Goal: Information Seeking & Learning: Learn about a topic

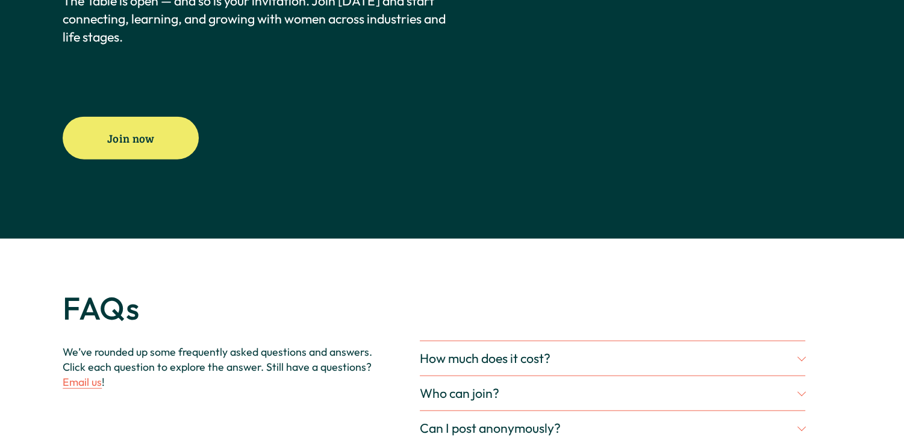
scroll to position [2950, 0]
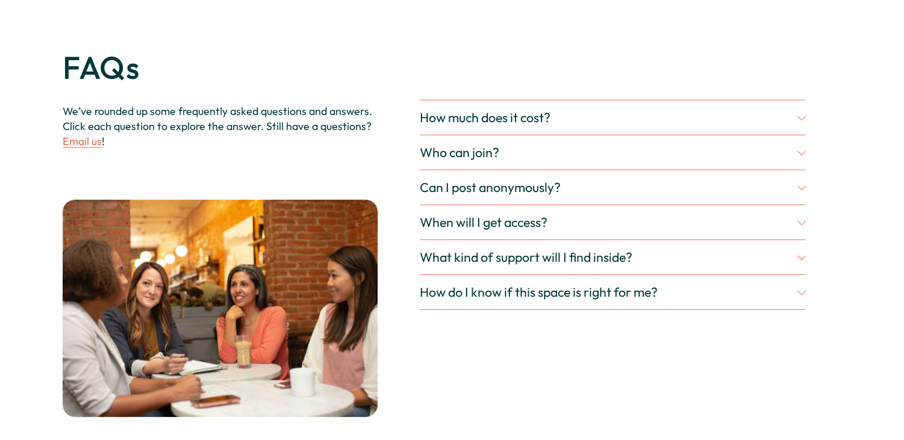
click at [499, 126] on span "How much does it cost?" at bounding box center [609, 118] width 378 height 16
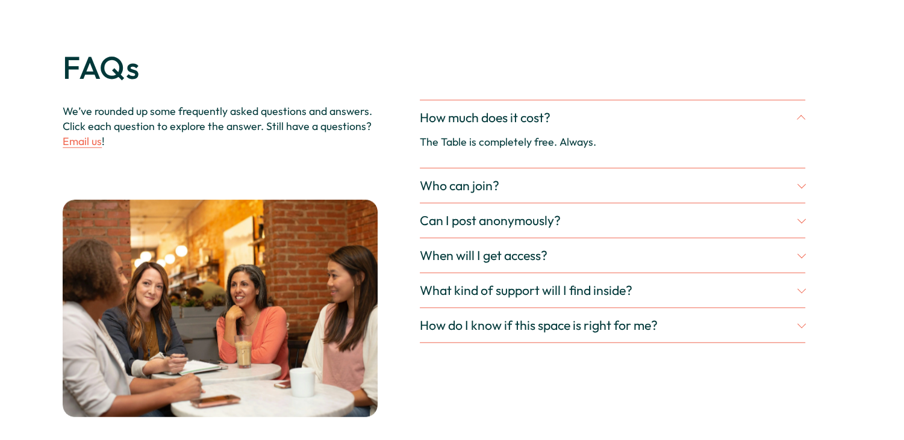
click at [497, 126] on span "How much does it cost?" at bounding box center [609, 118] width 378 height 16
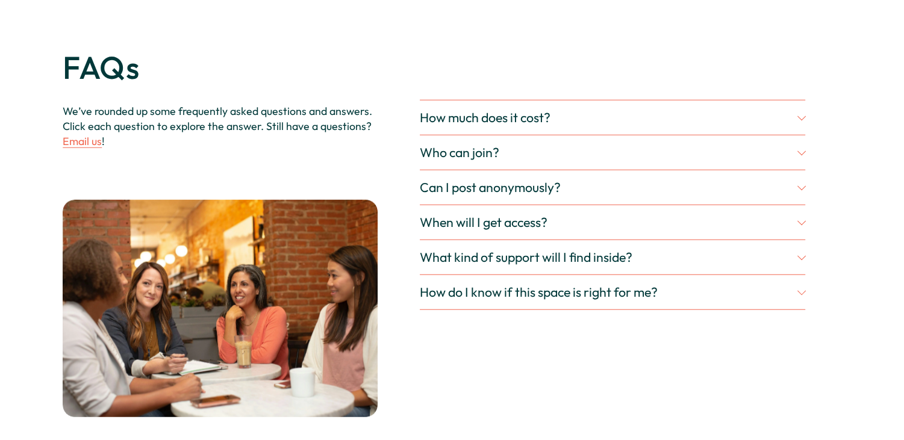
click at [496, 161] on span "Who can join?" at bounding box center [609, 153] width 378 height 16
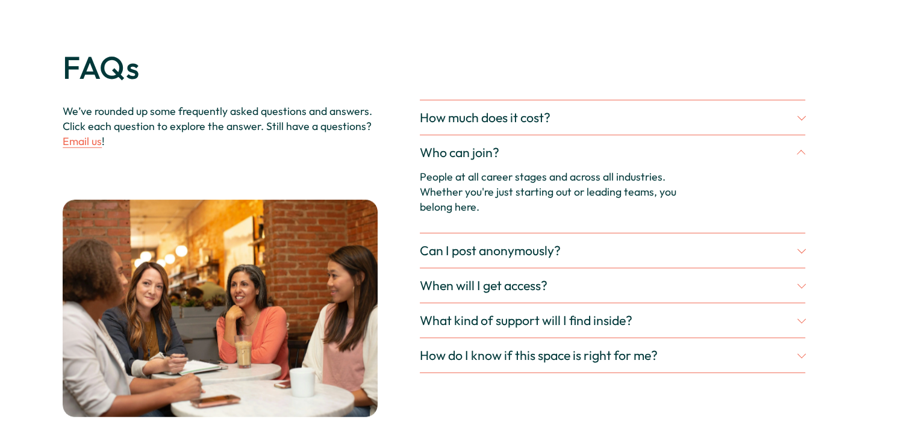
click at [494, 161] on span "Who can join?" at bounding box center [609, 153] width 378 height 16
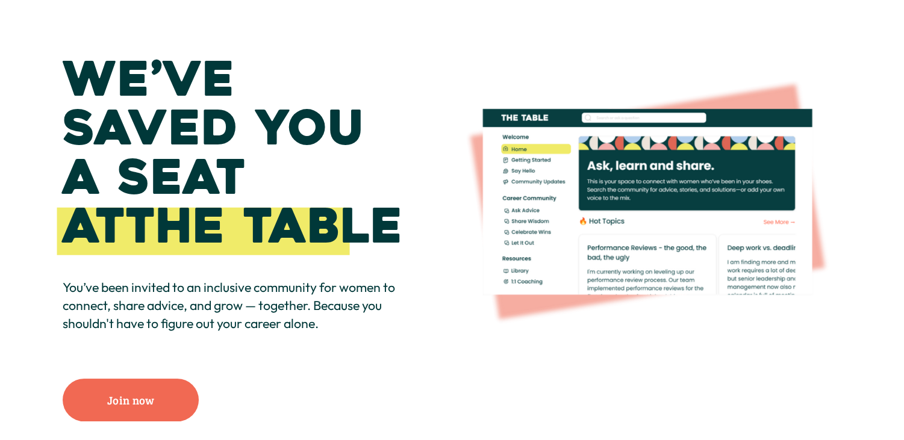
scroll to position [181, 0]
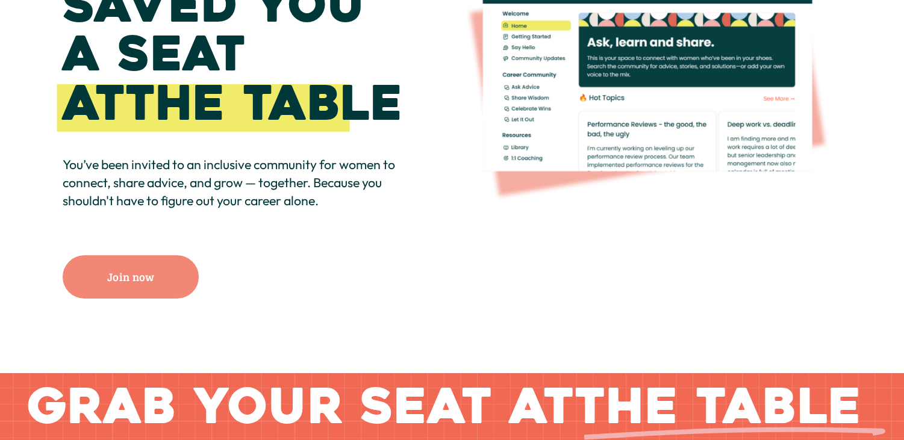
click at [139, 287] on link "Join now" at bounding box center [131, 276] width 136 height 43
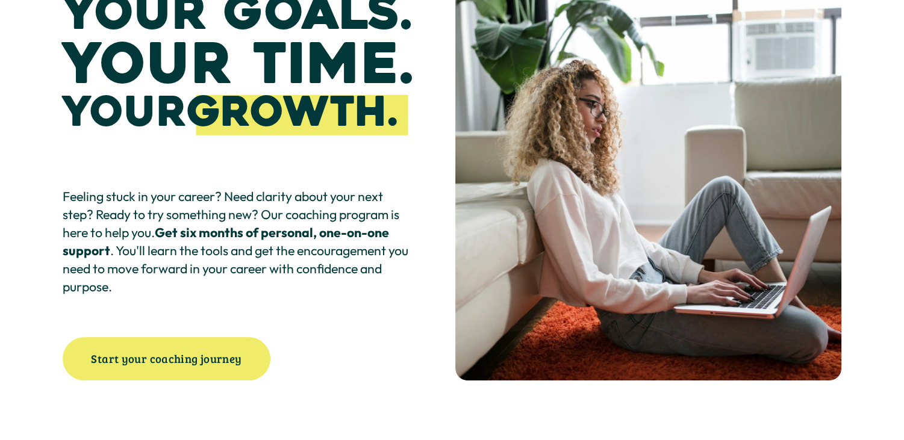
scroll to position [301, 0]
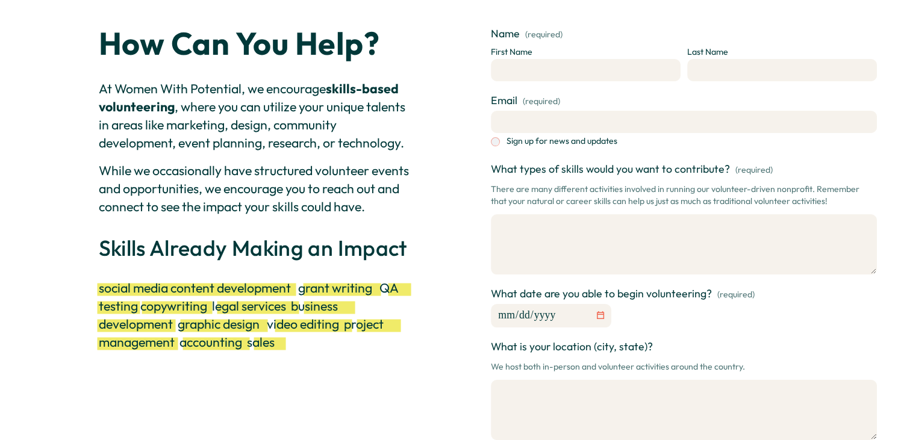
scroll to position [120, 0]
